Goal: Task Accomplishment & Management: Complete application form

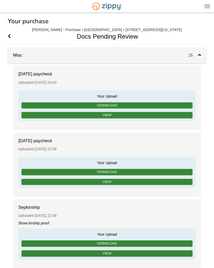
scroll to position [833, 0]
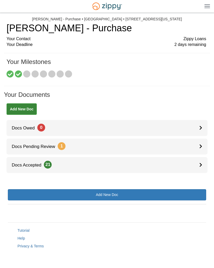
click at [100, 143] on link "Docs Pending Review 1" at bounding box center [107, 146] width 201 height 16
click at [202, 146] on div at bounding box center [203, 146] width 8 height 16
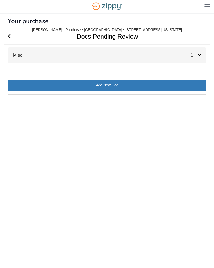
click at [195, 60] on div "1" at bounding box center [198, 55] width 16 height 16
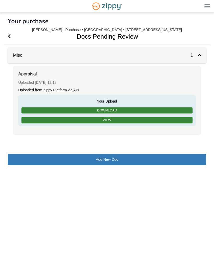
click at [116, 118] on link "View" at bounding box center [106, 120] width 171 height 7
click at [14, 36] on h1 "Docs Pending Review" at bounding box center [104, 36] width 200 height 16
click at [8, 32] on span "Go Back" at bounding box center [9, 36] width 3 height 16
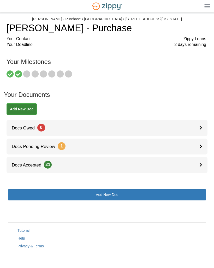
click at [190, 163] on link "Docs Accepted 21" at bounding box center [107, 165] width 201 height 16
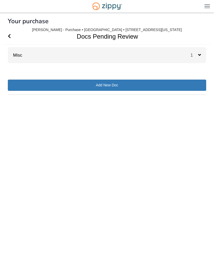
click at [187, 56] on div "Misc 1" at bounding box center [107, 55] width 198 height 16
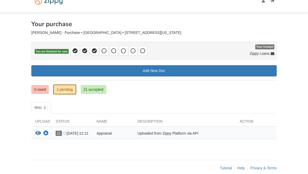
scroll to position [18, 0]
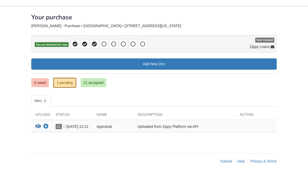
click at [37, 82] on link "0 owed" at bounding box center [39, 82] width 17 height 9
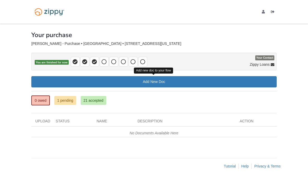
click at [167, 83] on link "Add New Doc" at bounding box center [153, 81] width 245 height 11
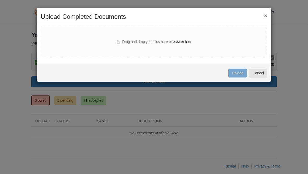
click at [186, 41] on label "browse files" at bounding box center [182, 42] width 19 height 6
click at [0, 0] on input "browse files" at bounding box center [0, 0] width 0 height 0
select select "****"
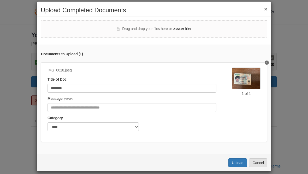
scroll to position [4, 0]
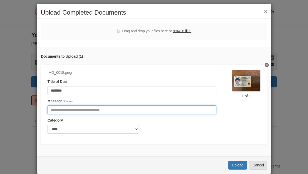
click at [162, 107] on input "Include any comments on this document" at bounding box center [131, 109] width 169 height 9
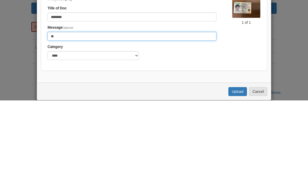
type input "*"
type input "********"
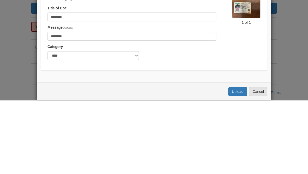
click at [184, 118] on div "Category ******* ****" at bounding box center [131, 126] width 169 height 16
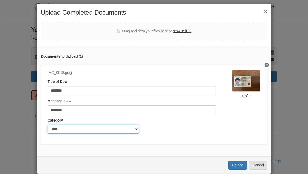
click at [119, 130] on select "******* ****" at bounding box center [92, 129] width 91 height 9
click at [239, 163] on button "Upload" at bounding box center [237, 165] width 18 height 9
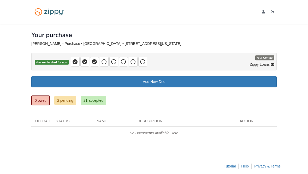
scroll to position [7, 0]
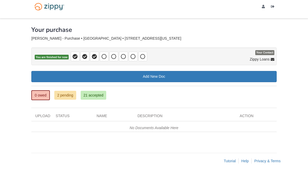
click at [70, 91] on link "2 pending" at bounding box center [65, 95] width 22 height 9
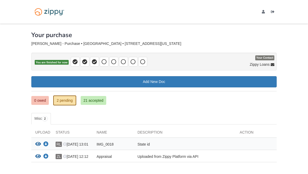
scroll to position [27, 0]
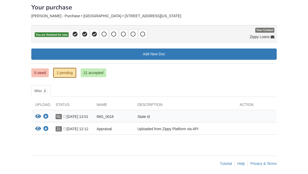
click at [39, 126] on icon "View Appraisal" at bounding box center [38, 128] width 6 height 5
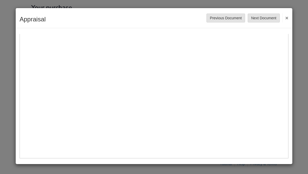
scroll to position [223, 0]
click at [267, 17] on button "Next Document" at bounding box center [263, 18] width 32 height 9
click at [230, 22] on button "Previous Document" at bounding box center [225, 18] width 39 height 9
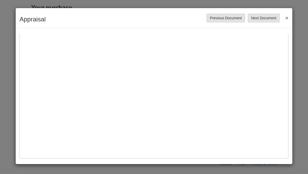
click at [297, 43] on div "Appraisal Save Cancel Previous Document Next Document ×" at bounding box center [154, 87] width 308 height 174
